Goal: Information Seeking & Learning: Compare options

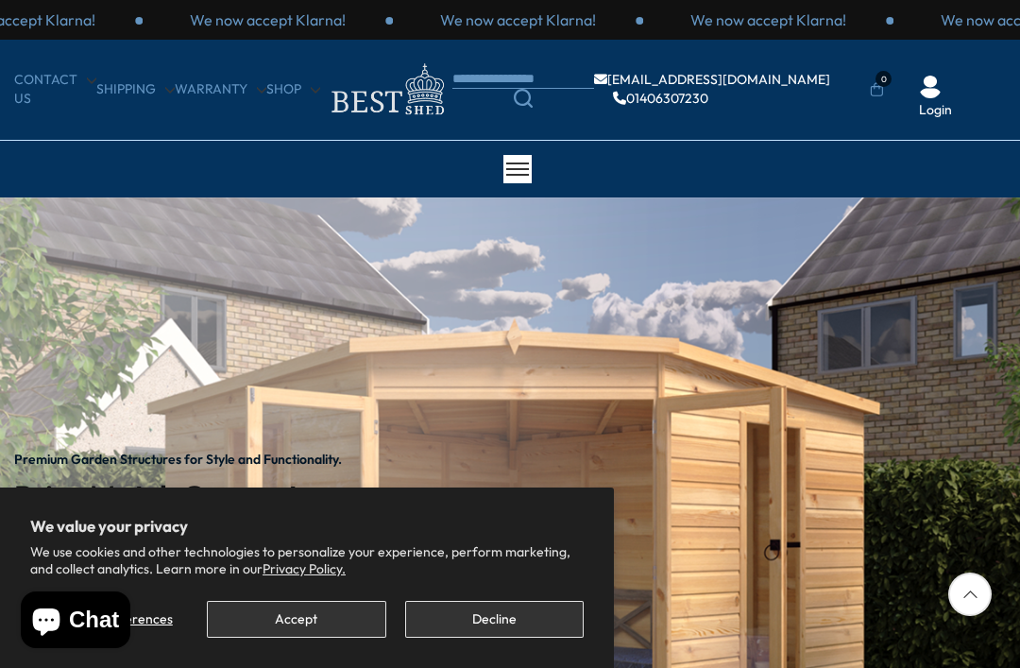
click at [297, 631] on button "Accept" at bounding box center [296, 619] width 178 height 37
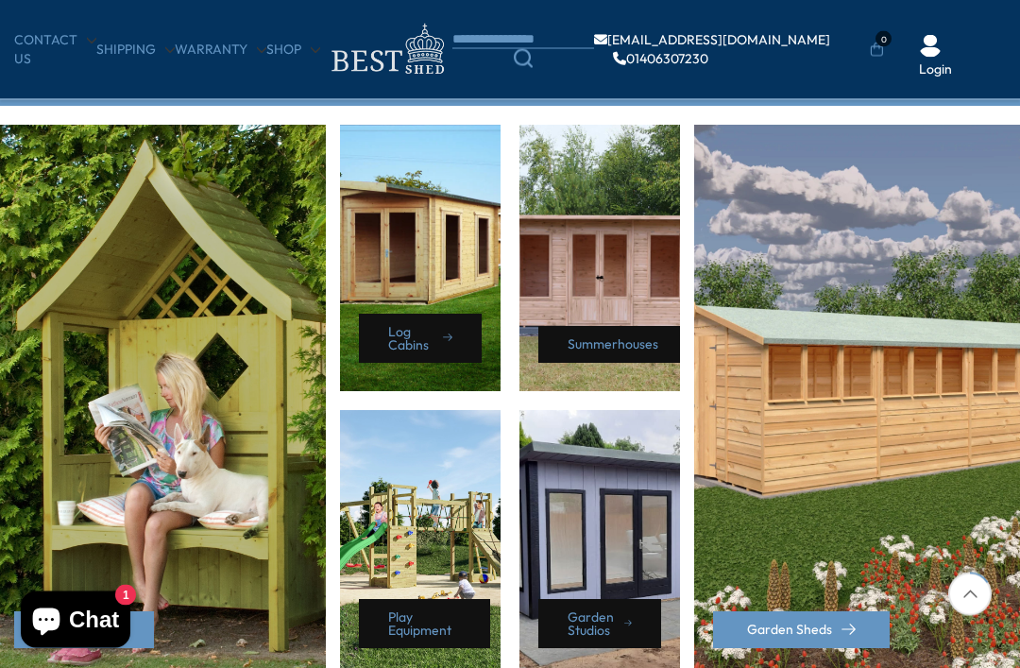
scroll to position [808, 0]
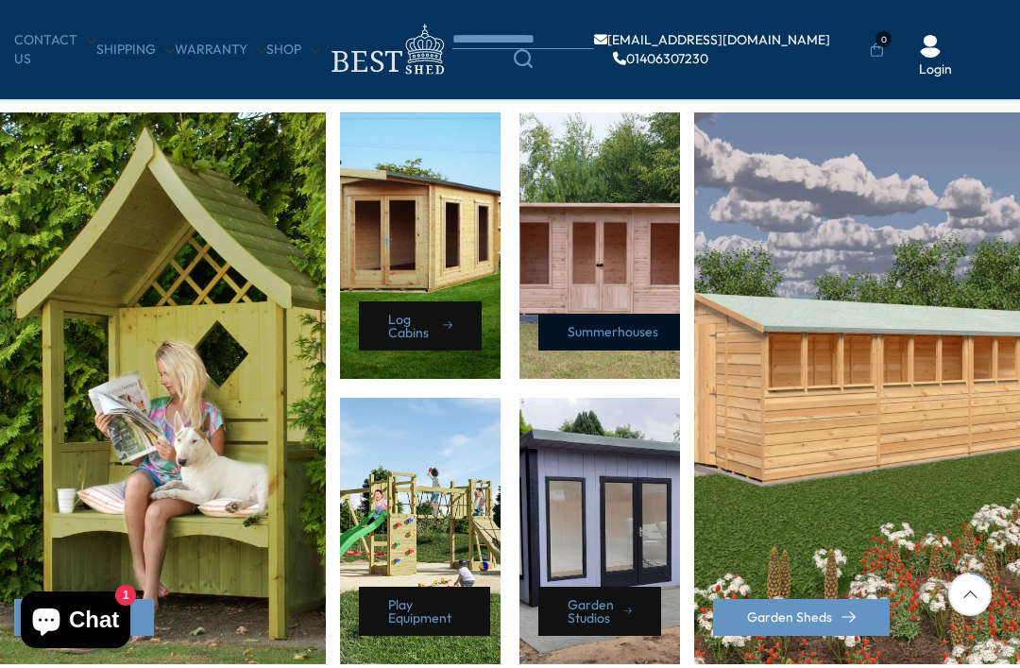
click at [625, 339] on link "Summerhouses" at bounding box center [617, 332] width 159 height 37
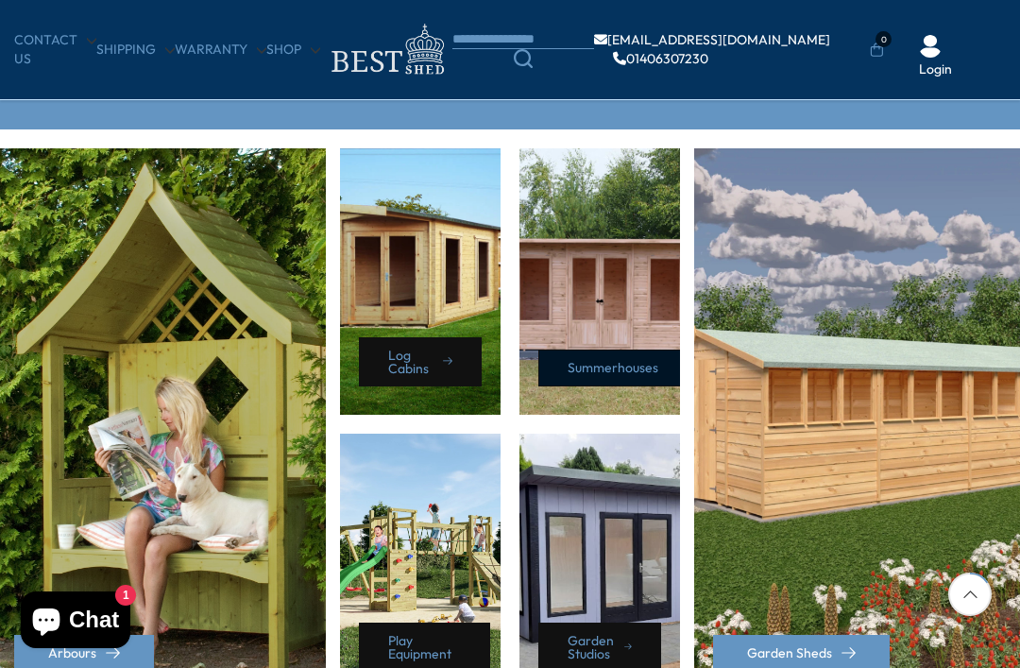
scroll to position [775, 0]
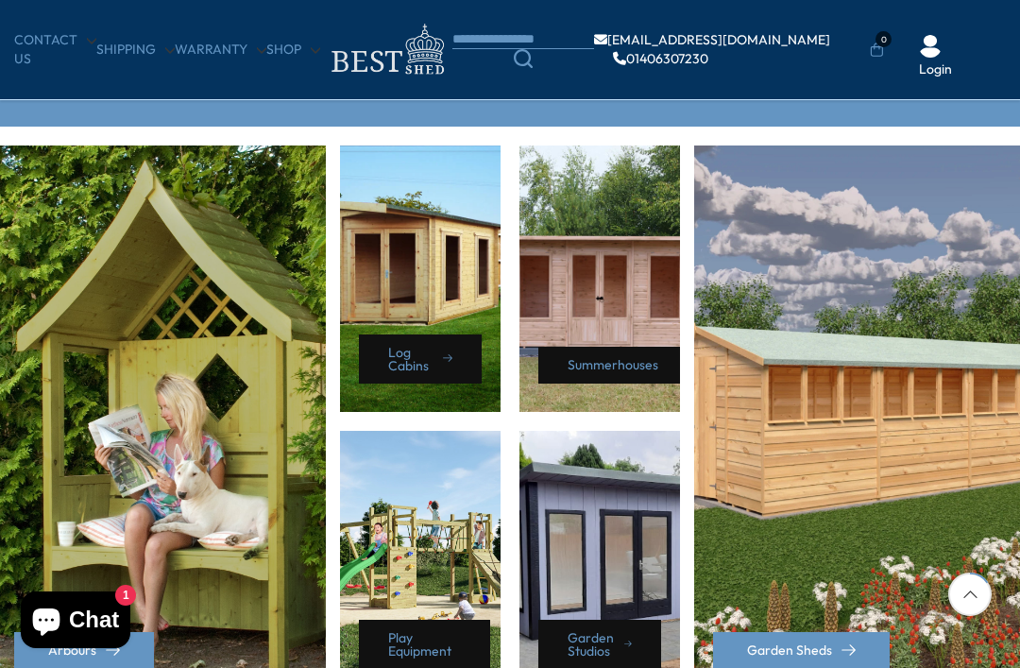
click at [475, 289] on div "Log Cabins" at bounding box center [420, 278] width 161 height 266
click at [443, 360] on icon at bounding box center [447, 358] width 9 height 14
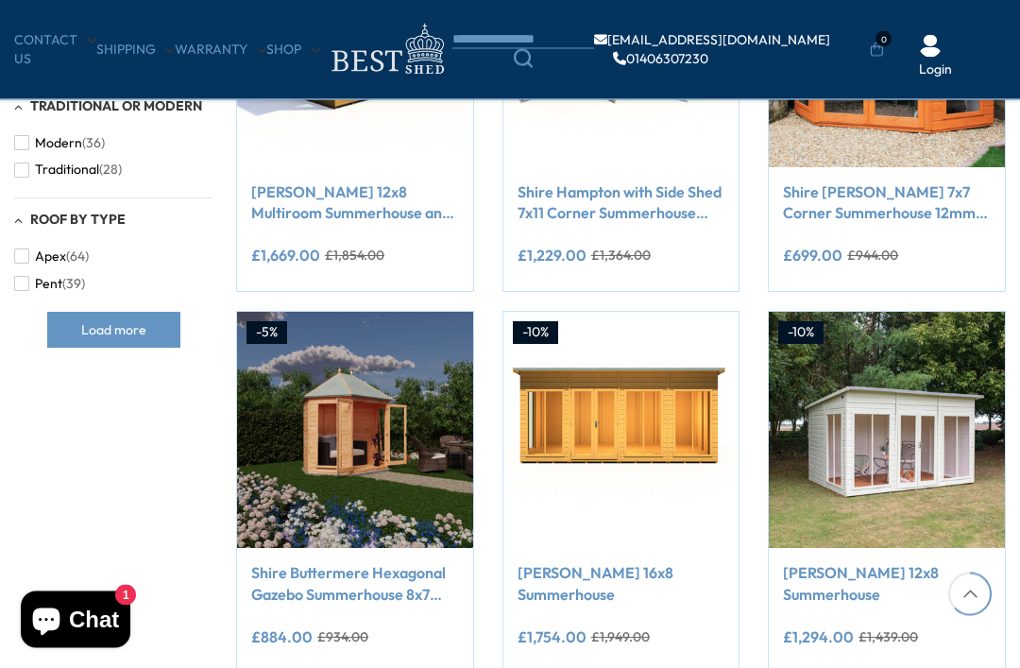
scroll to position [1313, 0]
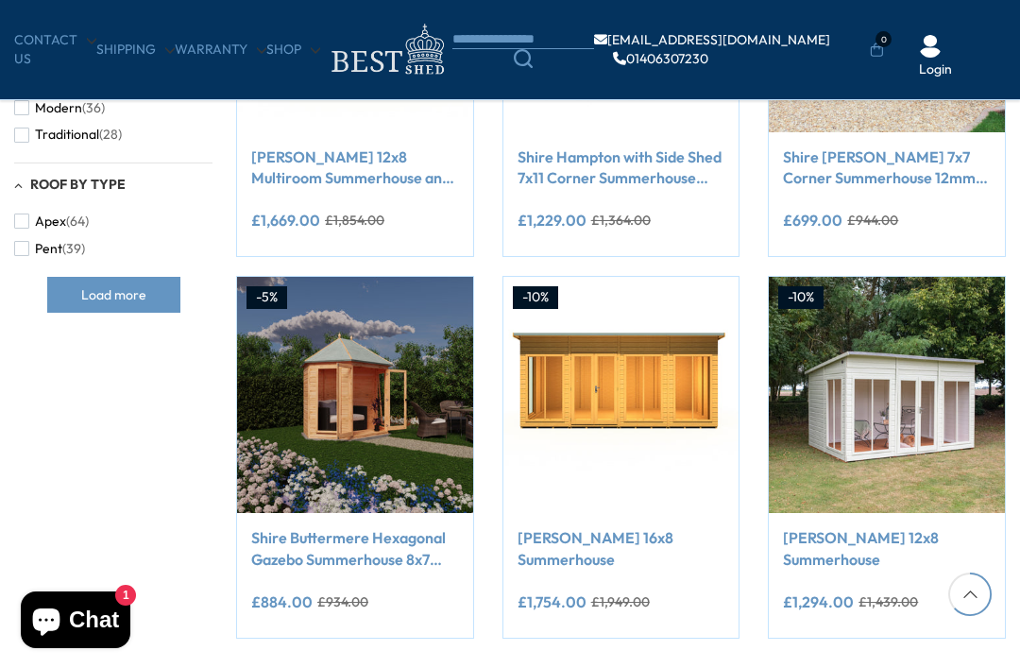
click at [928, 366] on img at bounding box center [887, 395] width 236 height 236
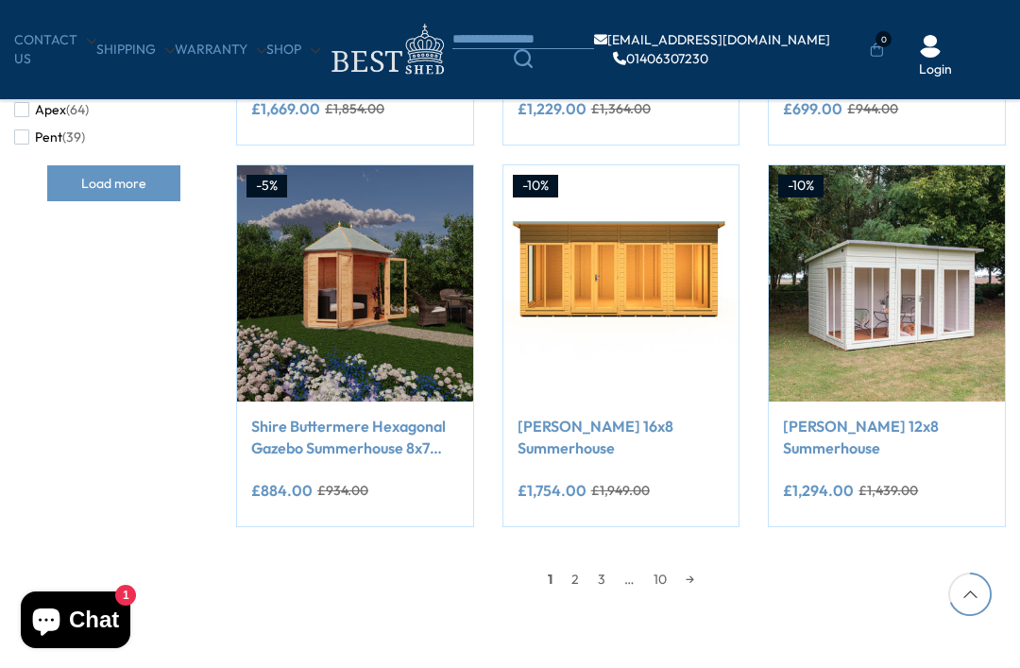
scroll to position [1423, 0]
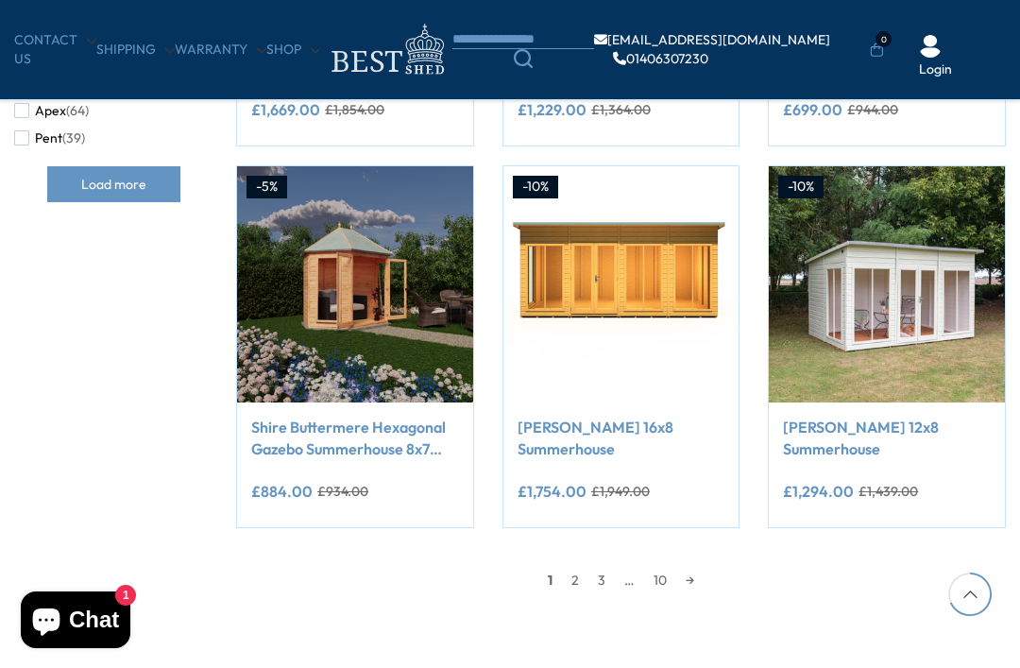
click at [689, 583] on link "→" at bounding box center [689, 580] width 27 height 28
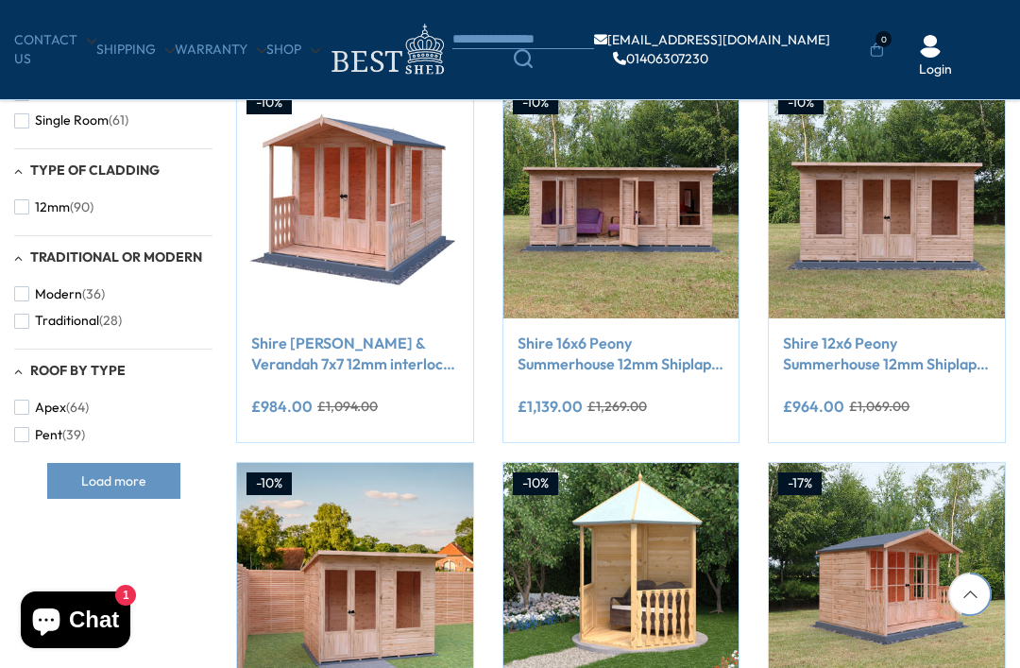
scroll to position [1110, 0]
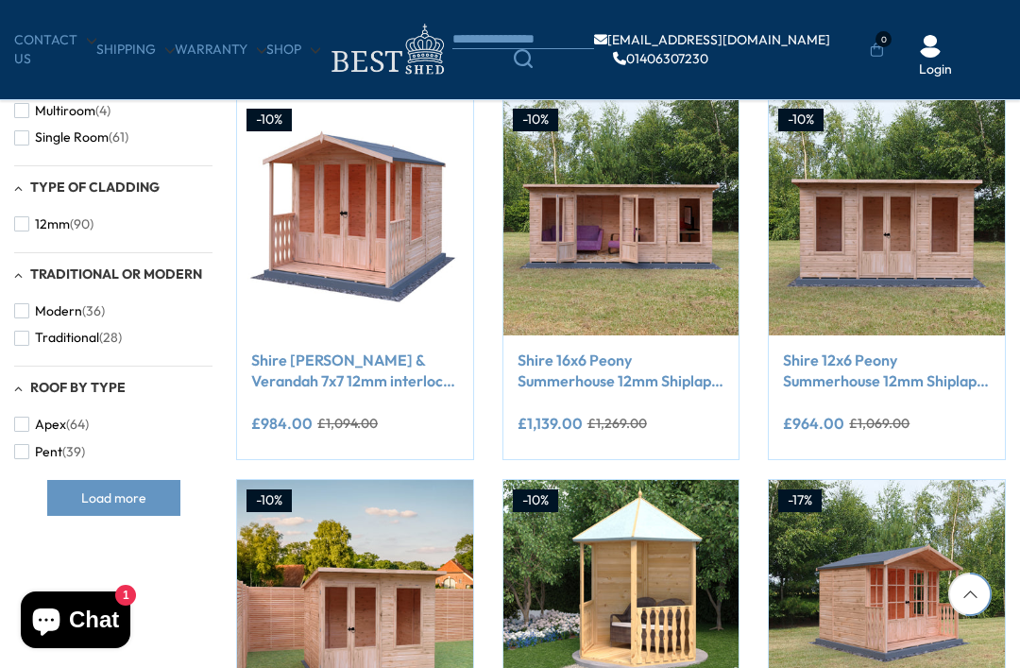
click at [911, 285] on button "Add to Cart" at bounding box center [887, 298] width 198 height 37
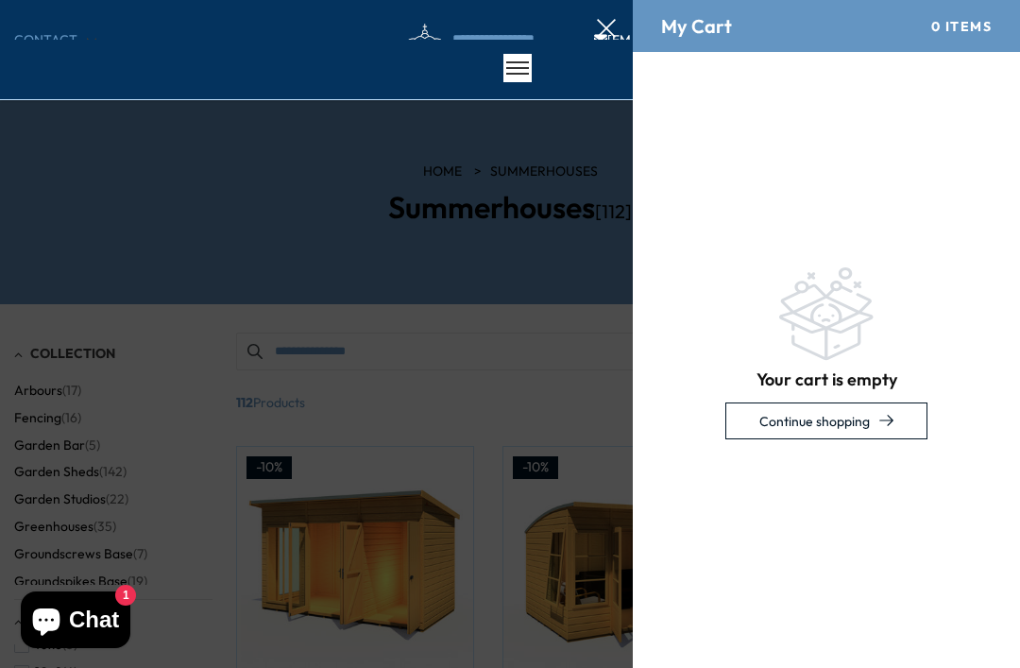
scroll to position [0, 0]
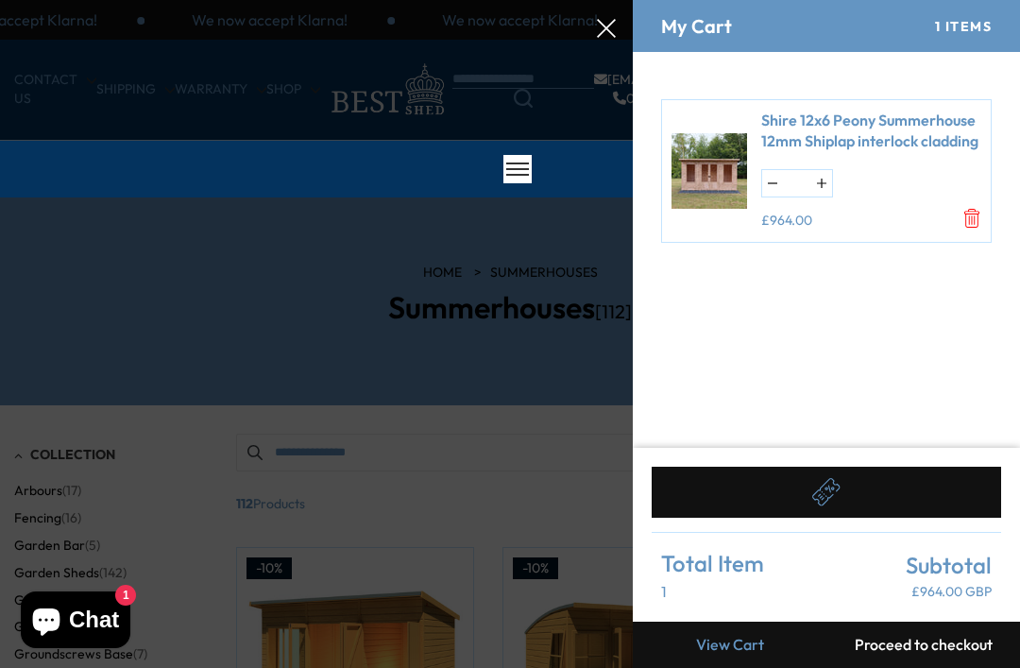
click at [971, 212] on icon "Remove Shire 12x6 Peony Summerhouse 12mm Shiplap interlock cladding" at bounding box center [971, 218] width 19 height 19
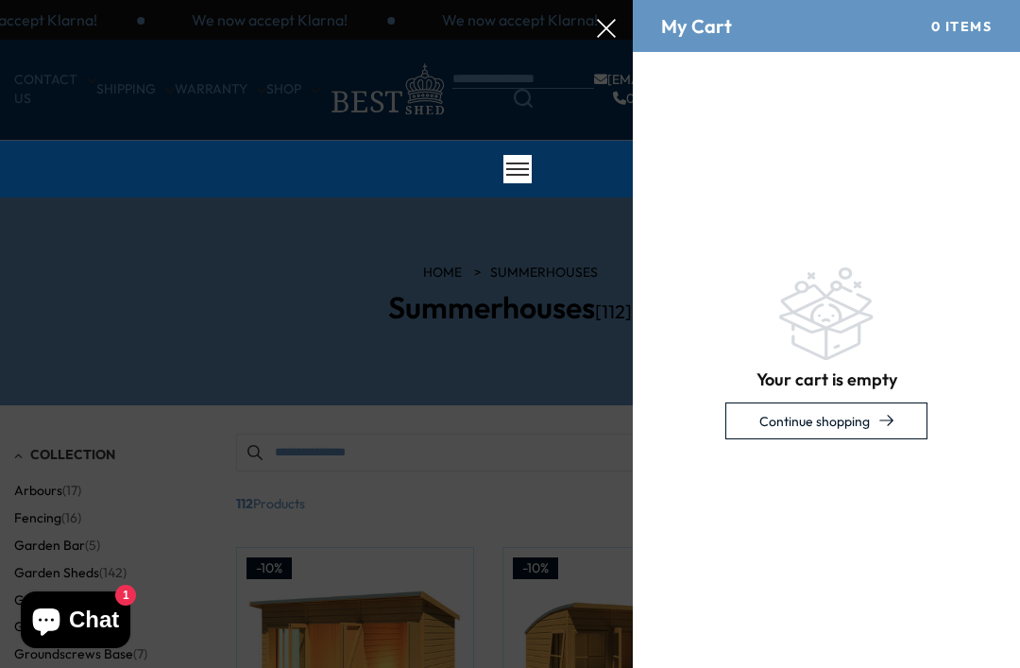
click at [604, 0] on div at bounding box center [510, 0] width 1020 height 0
click at [607, 37] on icon at bounding box center [606, 28] width 19 height 19
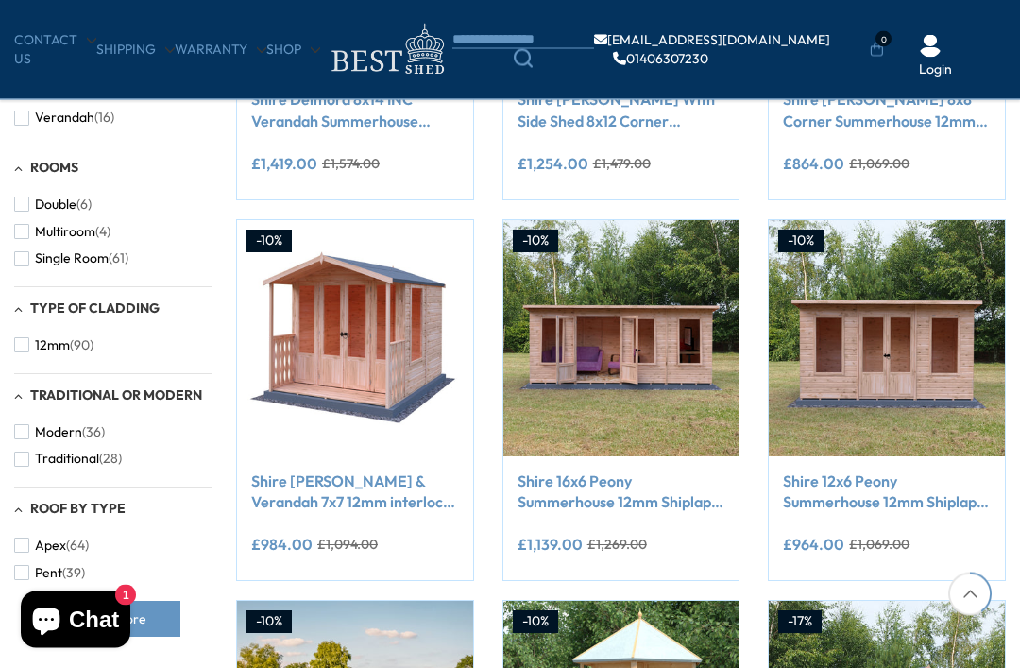
scroll to position [1142, 0]
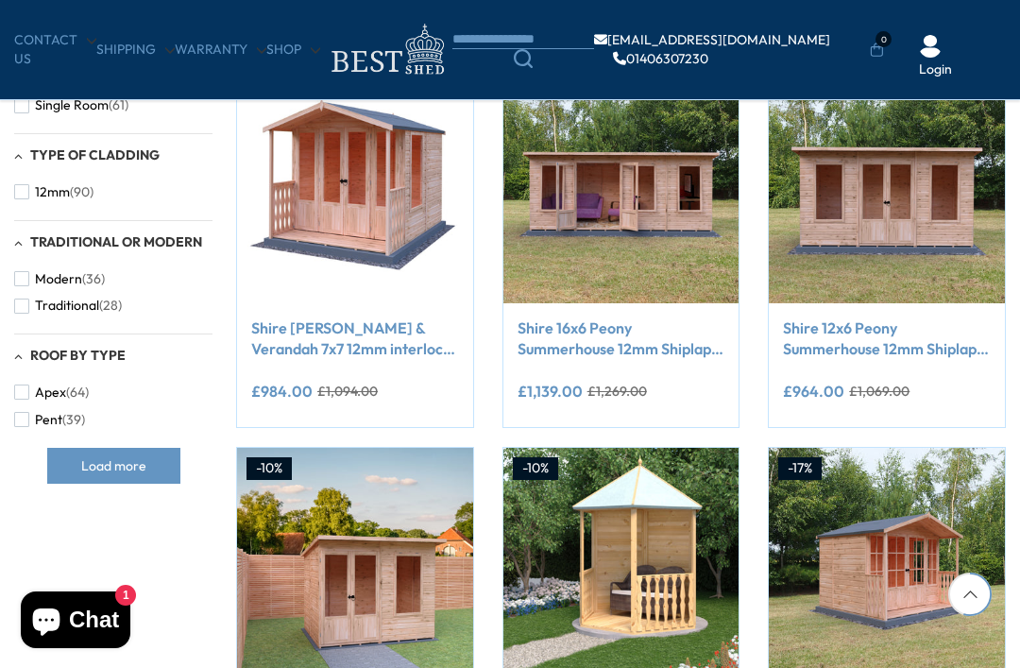
click at [905, 353] on link "Shire 12x6 Peony Summerhouse 12mm Shiplap interlock cladding" at bounding box center [887, 338] width 208 height 42
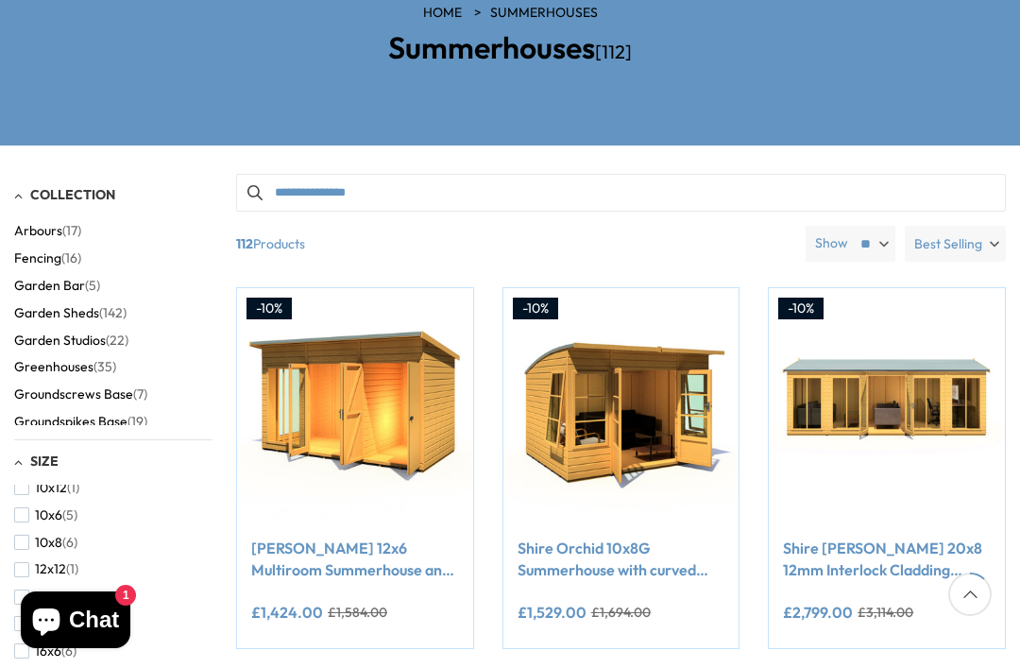
scroll to position [42, 0]
click at [37, 616] on span "12x8" at bounding box center [48, 620] width 26 height 16
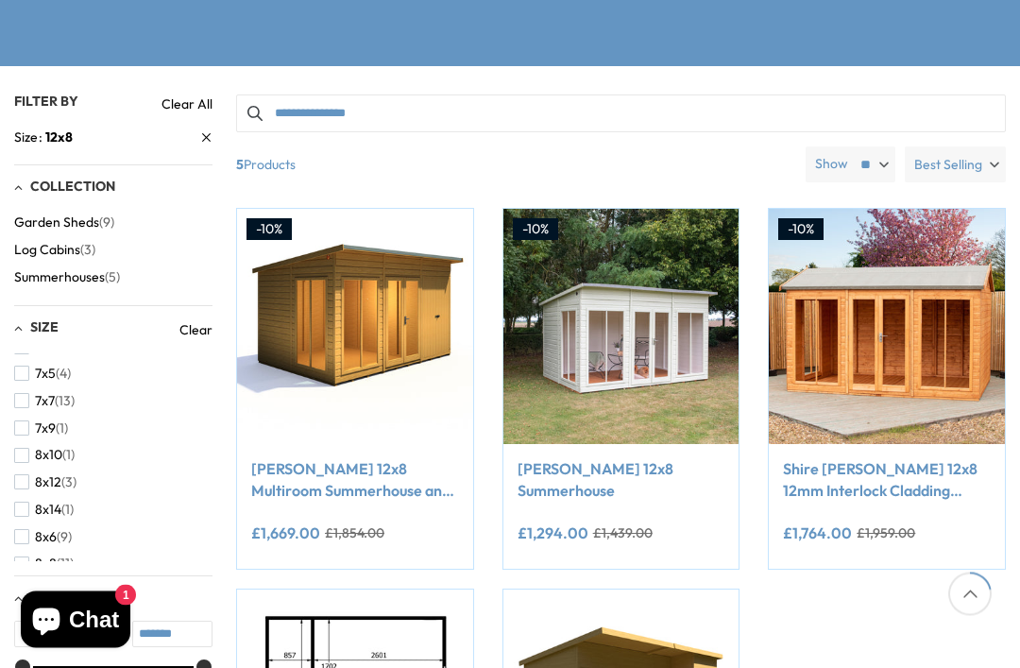
scroll to position [339, 0]
click at [921, 341] on img at bounding box center [887, 327] width 236 height 236
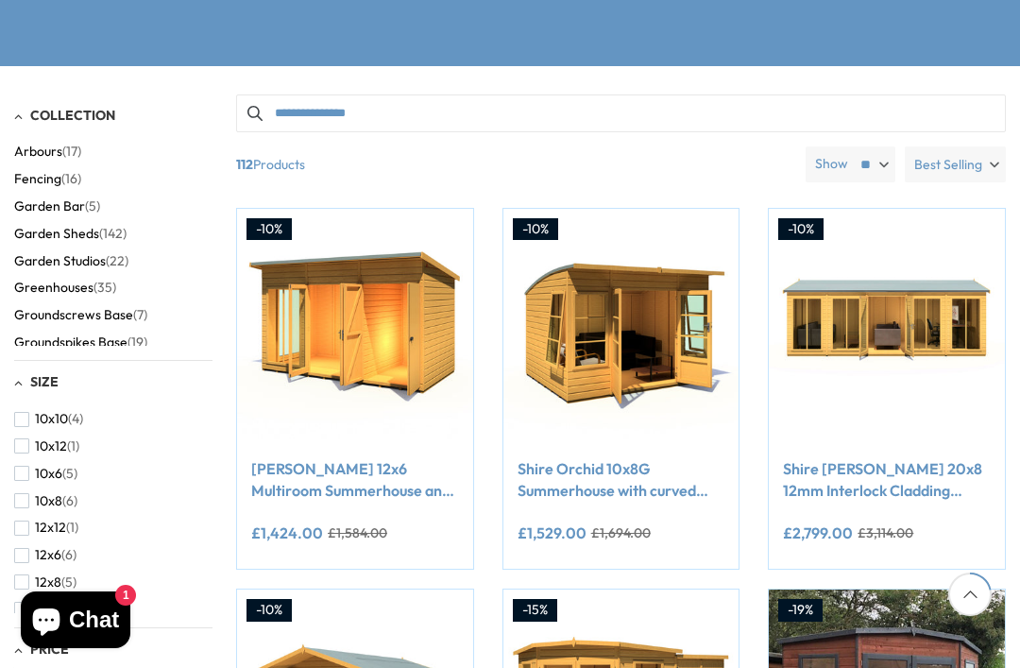
scroll to position [320, 0]
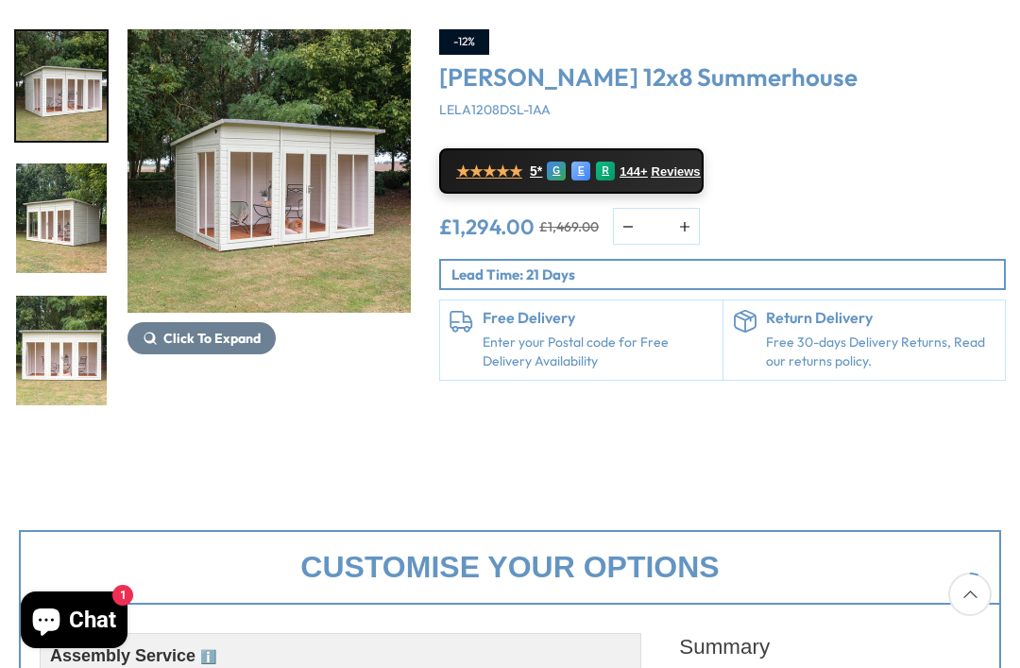
scroll to position [207, 0]
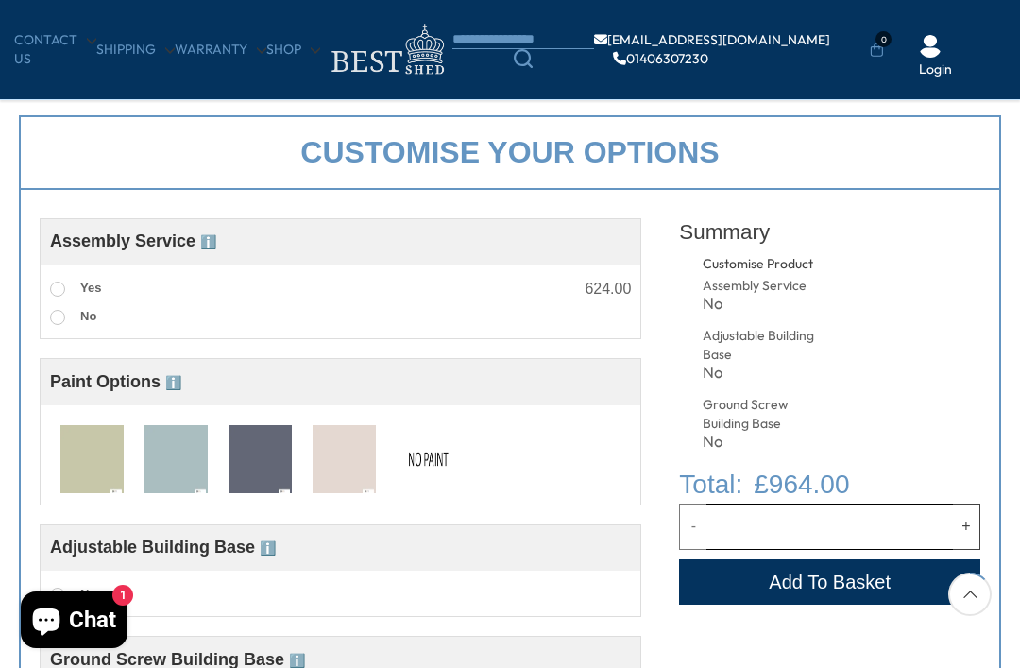
scroll to position [580, 0]
click at [68, 289] on label "Yes" at bounding box center [75, 290] width 51 height 25
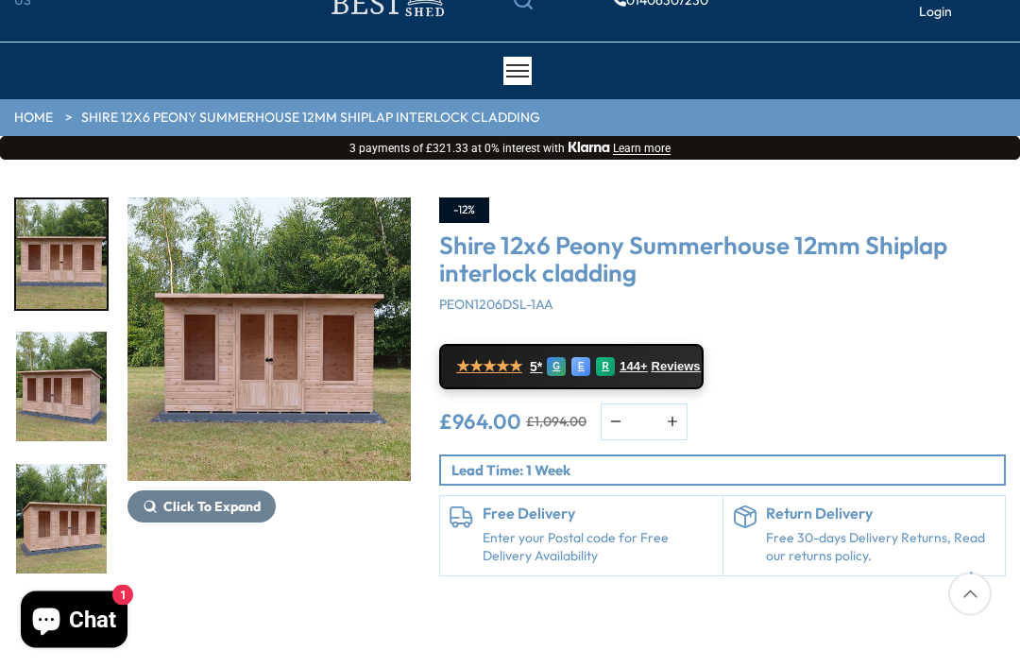
scroll to position [94, 0]
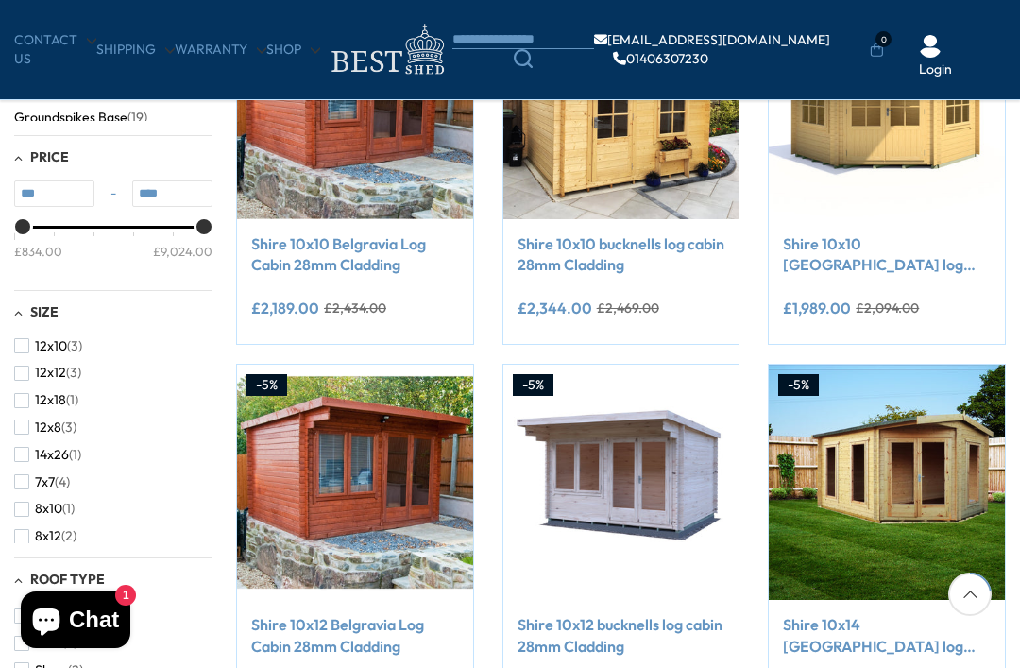
scroll to position [304, 0]
click at [34, 399] on button "12x8 (3)" at bounding box center [45, 397] width 62 height 27
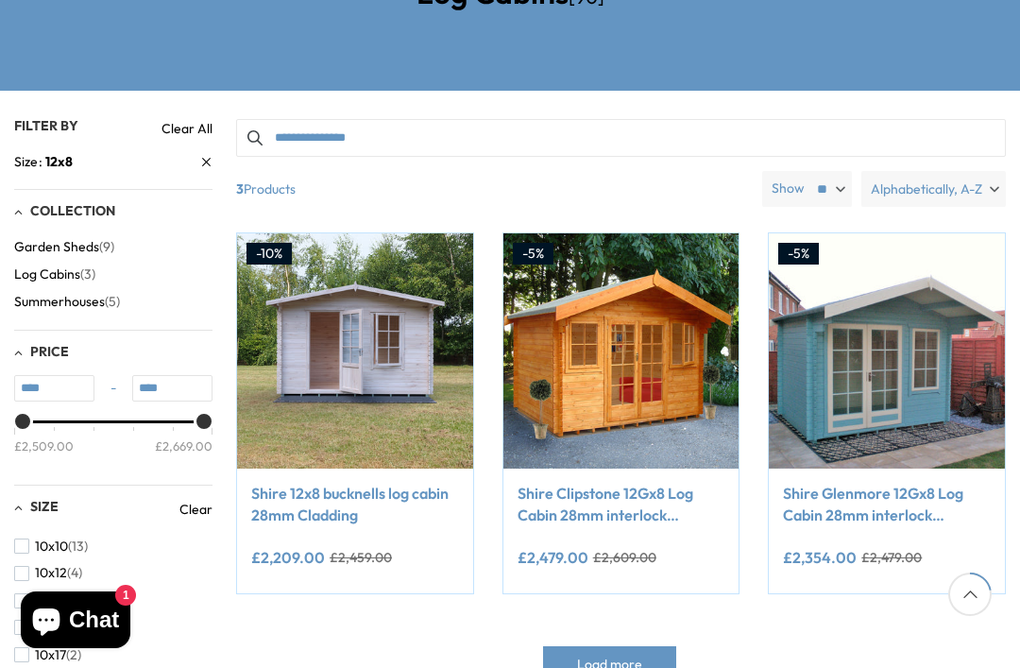
scroll to position [329, 0]
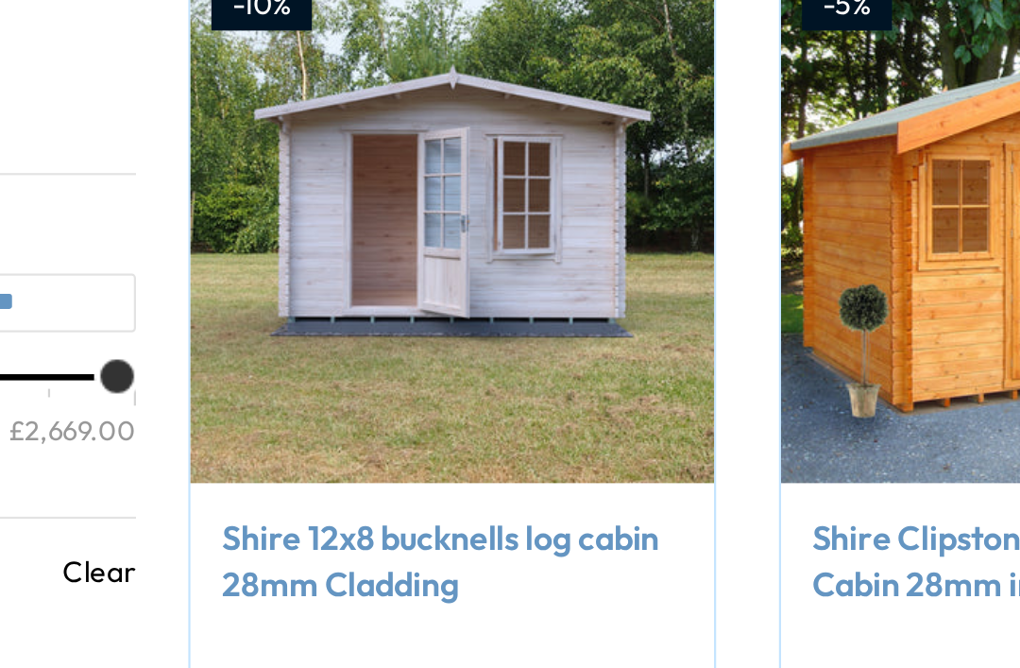
click at [251, 368] on link "Shire 12x8 bucknells log cabin 28mm Cladding" at bounding box center [355, 389] width 208 height 42
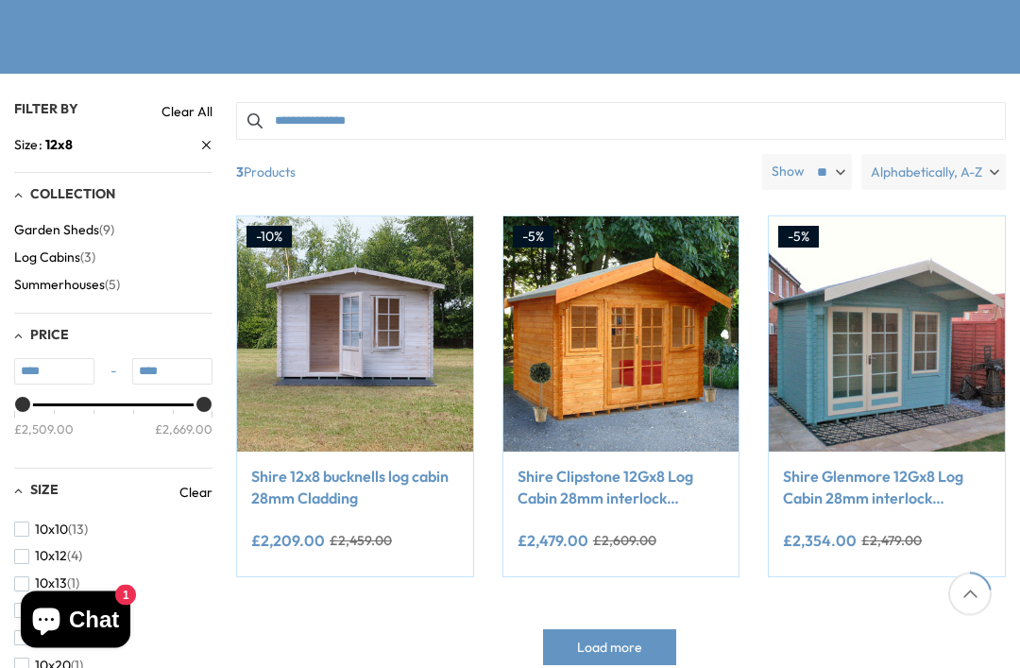
scroll to position [331, 0]
click at [646, 489] on link "Shire Clipstone 12Gx8 Log Cabin 28mm interlock cladding" at bounding box center [621, 487] width 208 height 42
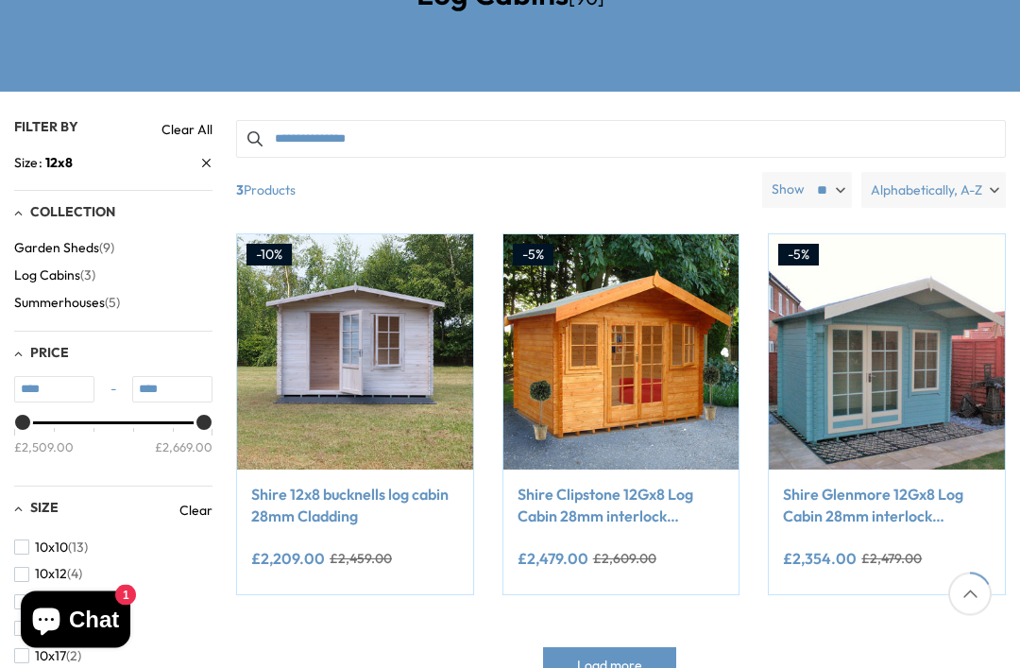
scroll to position [196, 0]
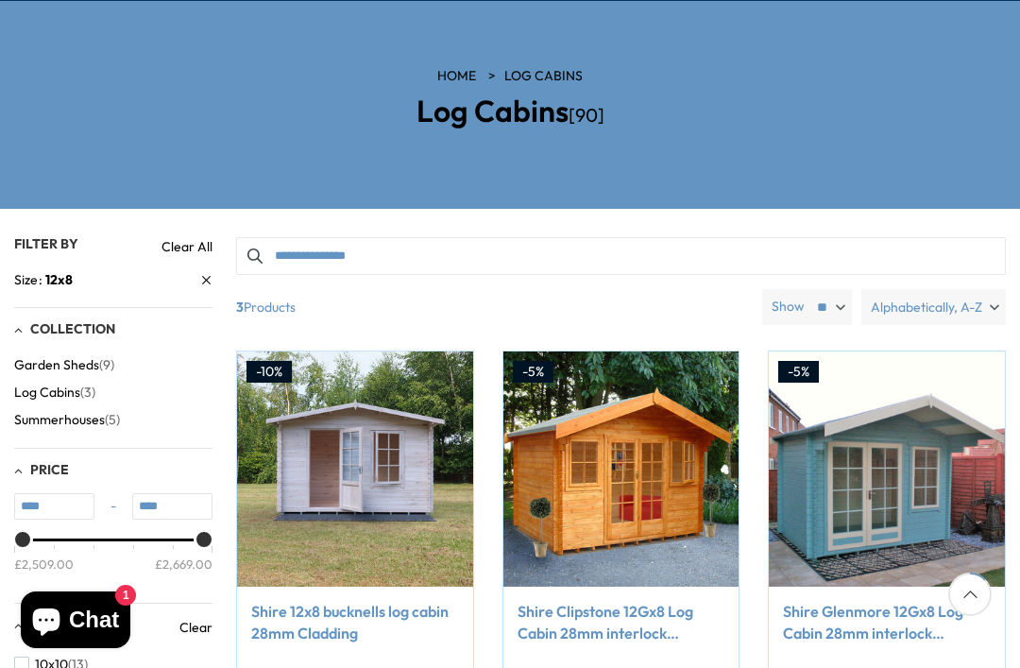
scroll to position [524, 0]
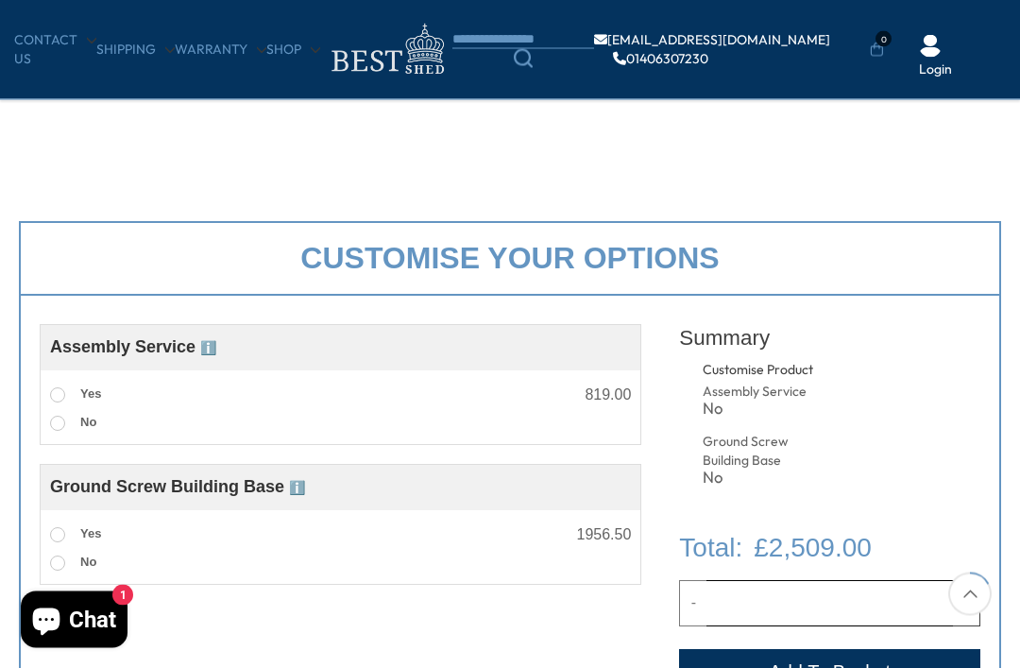
scroll to position [475, 0]
click at [70, 397] on label "Yes" at bounding box center [75, 394] width 51 height 25
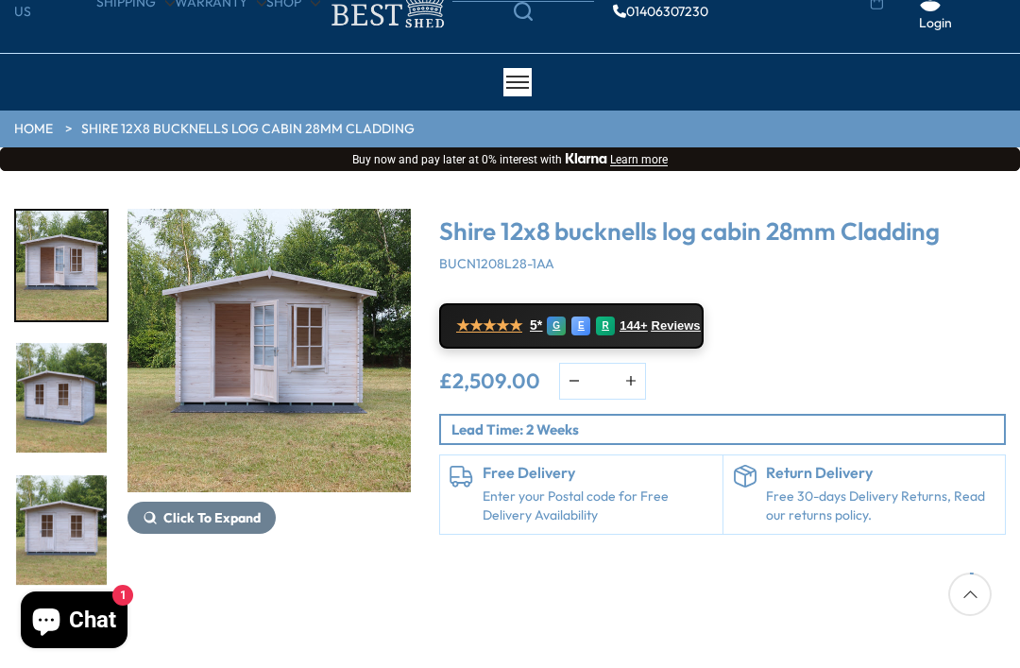
scroll to position [81, 0]
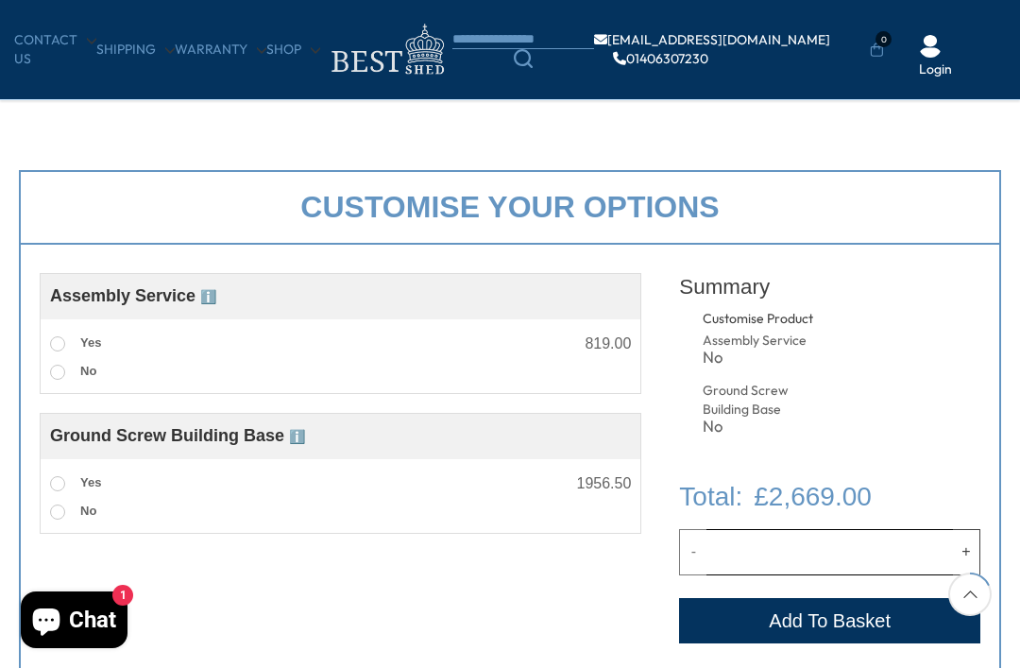
scroll to position [524, 0]
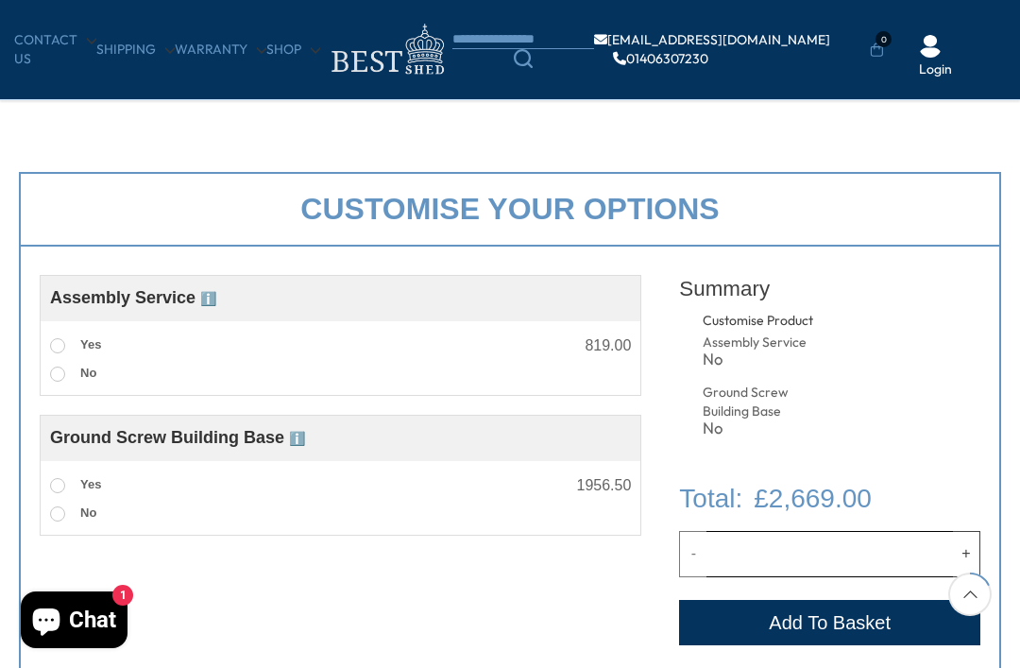
click at [61, 351] on span at bounding box center [57, 345] width 15 height 15
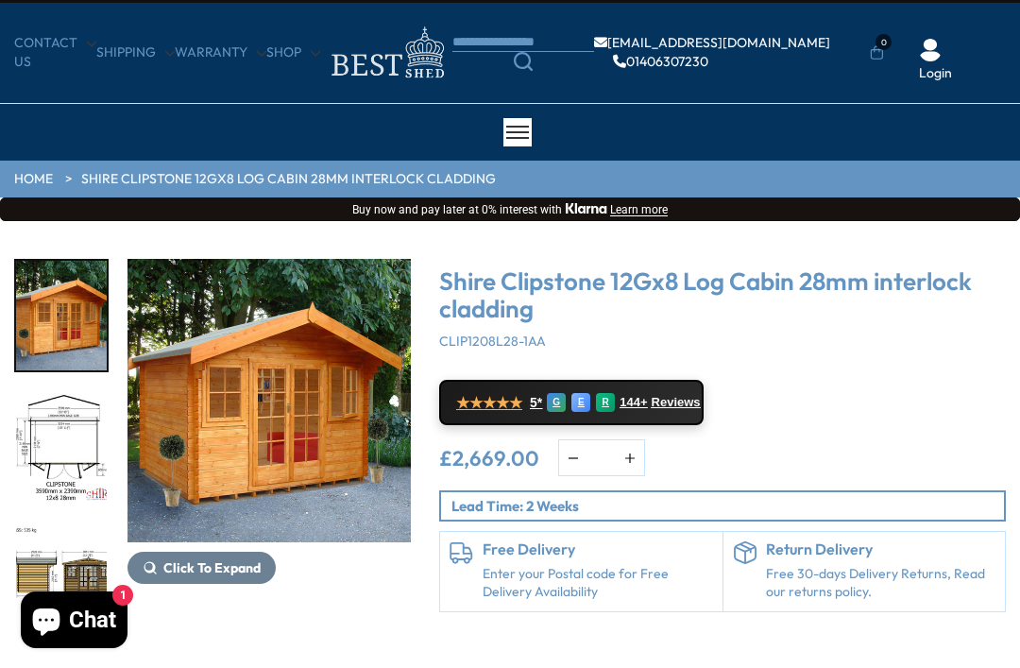
scroll to position [41, 0]
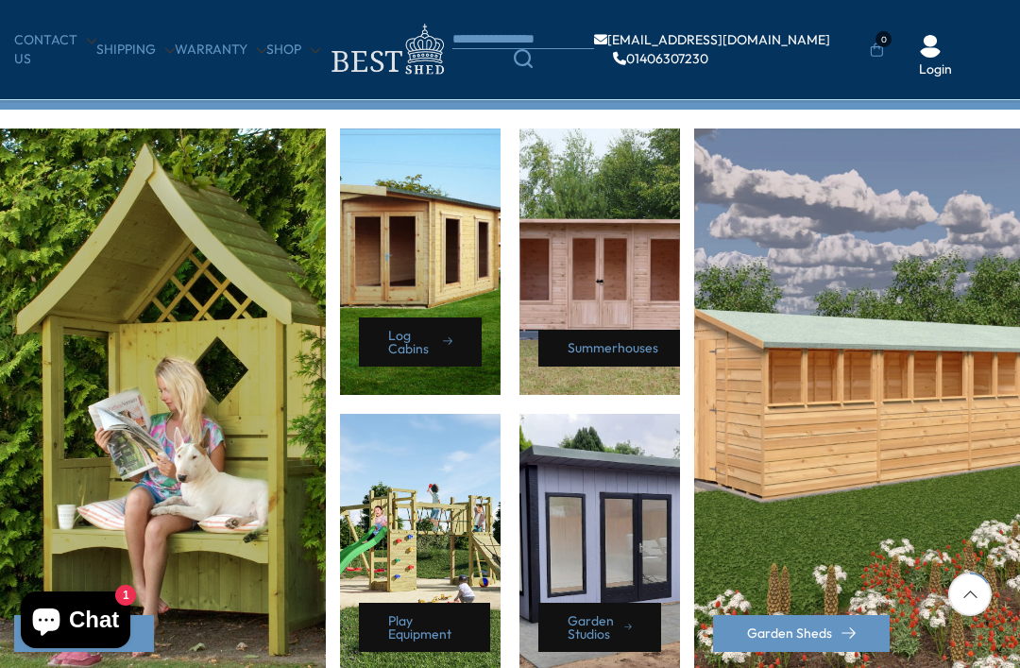
scroll to position [791, 0]
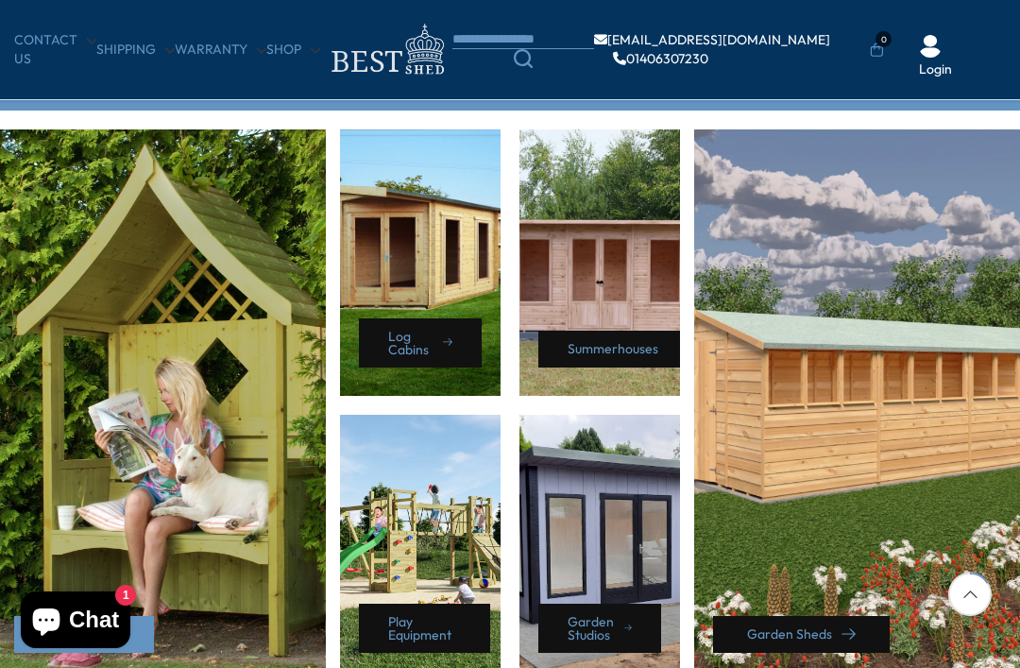
click at [814, 636] on link "Garden Sheds" at bounding box center [801, 634] width 177 height 37
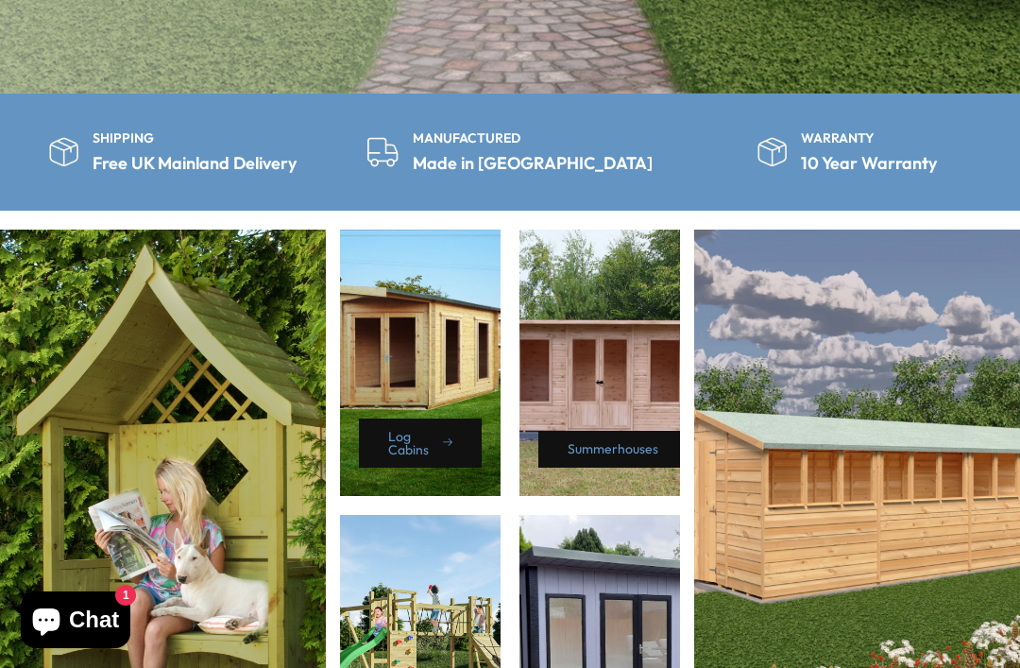
scroll to position [852, 0]
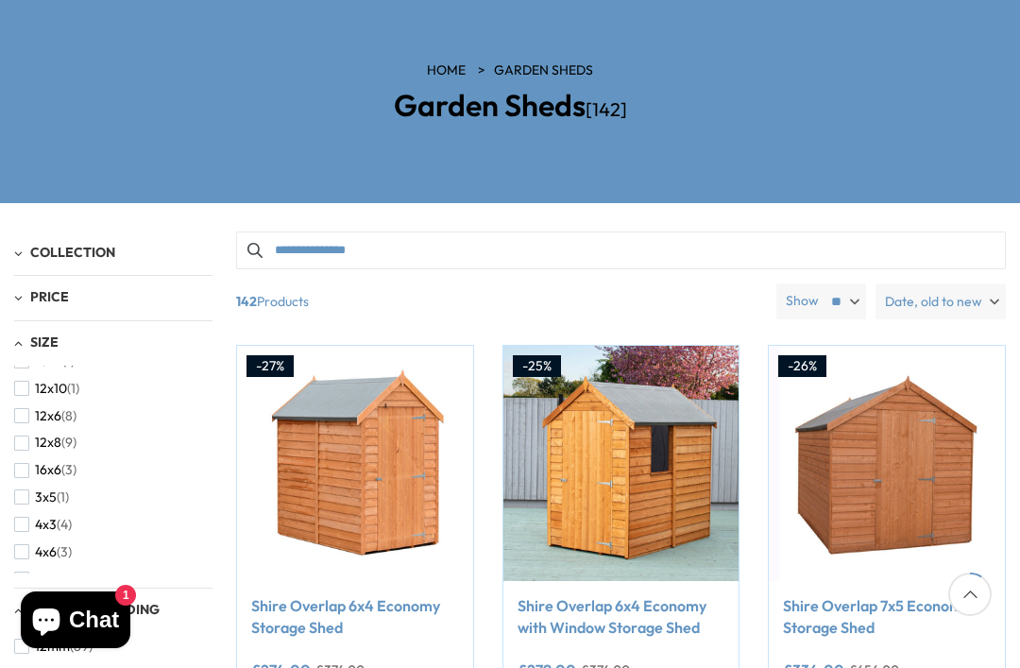
scroll to position [151, 0]
click at [33, 446] on button "12x8 (9)" at bounding box center [45, 445] width 62 height 27
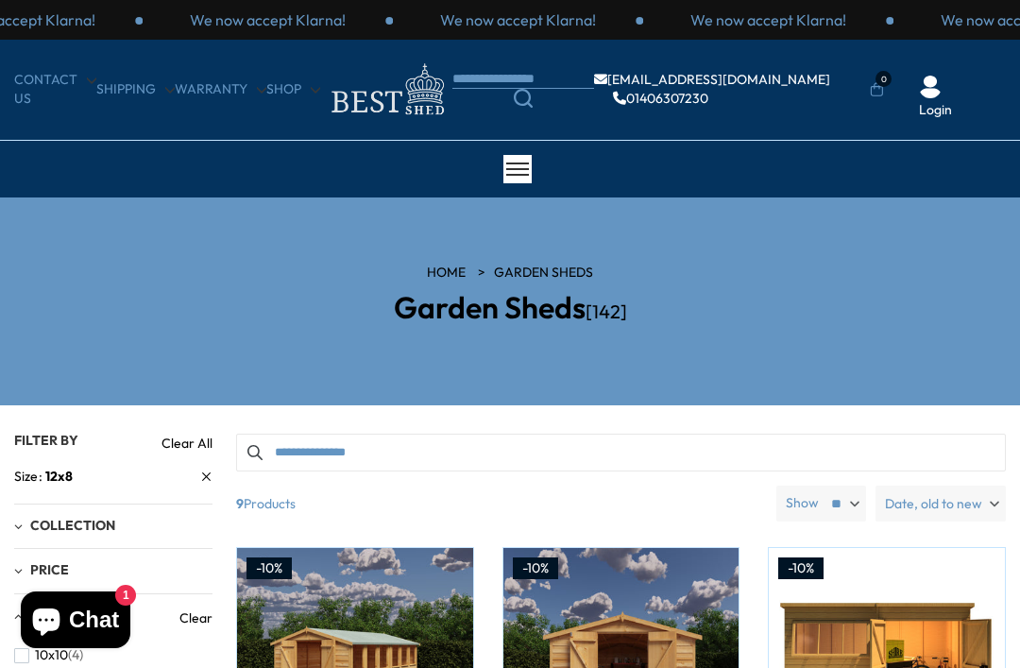
scroll to position [263, 0]
